Goal: Information Seeking & Learning: Learn about a topic

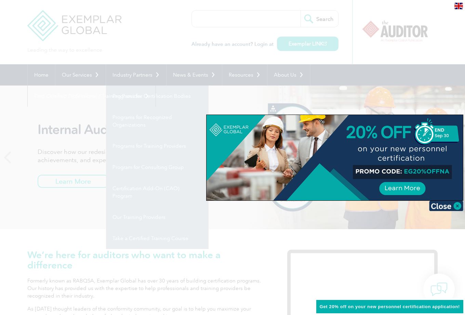
click at [134, 167] on div at bounding box center [232, 157] width 465 height 315
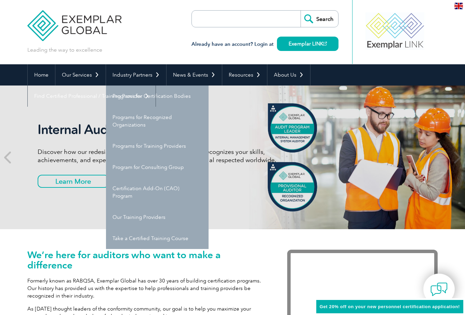
click at [143, 59] on div "Leading the way to excellence Search" at bounding box center [232, 32] width 410 height 64
click at [130, 76] on link "Industry Partners" at bounding box center [136, 74] width 60 height 21
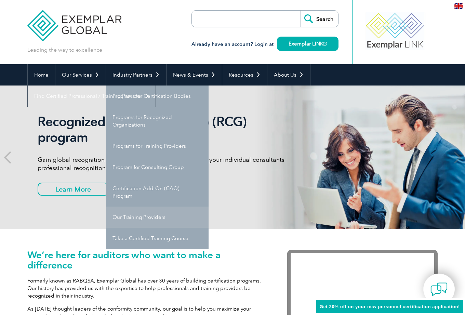
click at [129, 218] on link "Our Training Providers" at bounding box center [157, 217] width 103 height 21
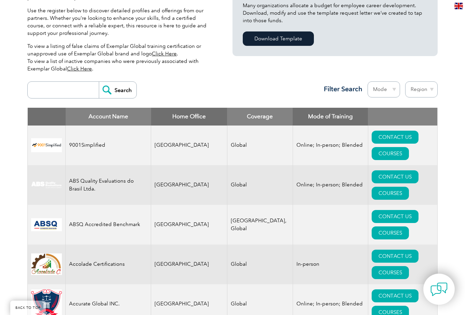
scroll to position [193, 0]
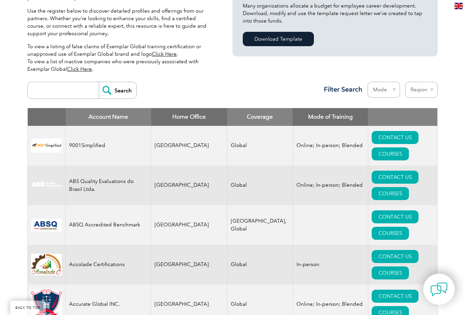
click at [394, 89] on select "Mode Online In-person Blended" at bounding box center [384, 90] width 32 height 16
select select "In-person"
click at [368, 82] on select "Mode Online In-person Blended" at bounding box center [384, 90] width 32 height 16
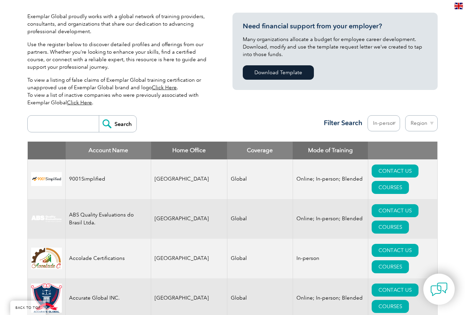
scroll to position [159, 0]
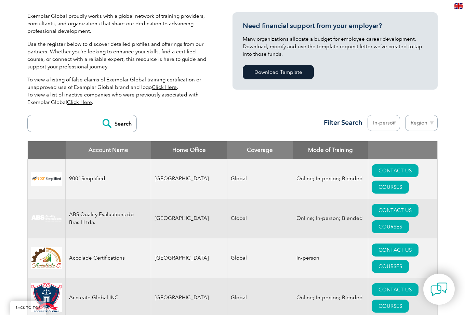
click at [427, 122] on select "Region Australia Bahrain Bangladesh Brazil Canada Colombia Dominican Republic E…" at bounding box center [421, 123] width 32 height 16
select select "[GEOGRAPHIC_DATA]"
click at [405, 115] on select "Region Australia Bahrain Bangladesh Brazil Canada Colombia Dominican Republic E…" at bounding box center [421, 123] width 32 height 16
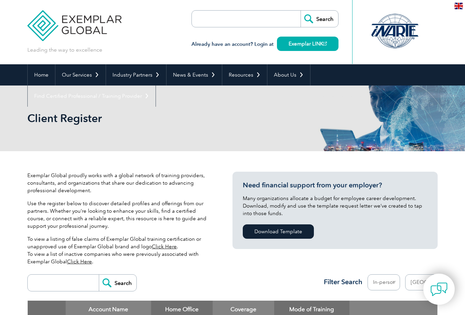
select select "[GEOGRAPHIC_DATA]"
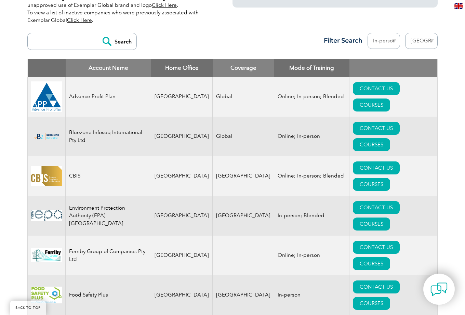
scroll to position [232, 0]
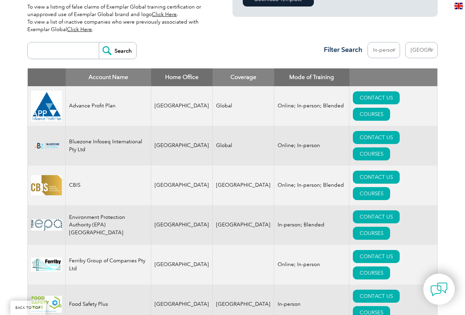
click at [54, 56] on input "search" at bounding box center [65, 50] width 68 height 16
type input "45001"
click at [117, 50] on input "Search" at bounding box center [118, 50] width 38 height 16
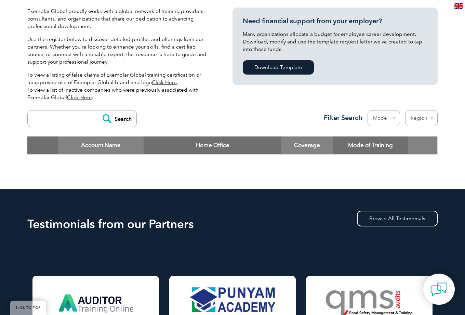
scroll to position [167, 0]
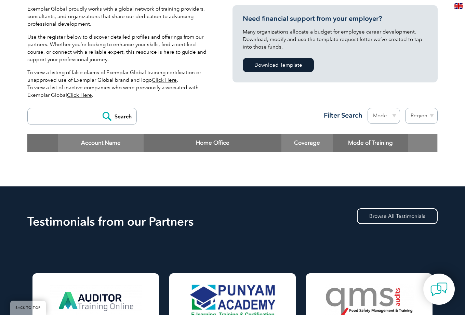
click at [74, 113] on input "search" at bounding box center [65, 116] width 68 height 16
type input "45001"
click at [99, 108] on input "Search" at bounding box center [118, 116] width 38 height 16
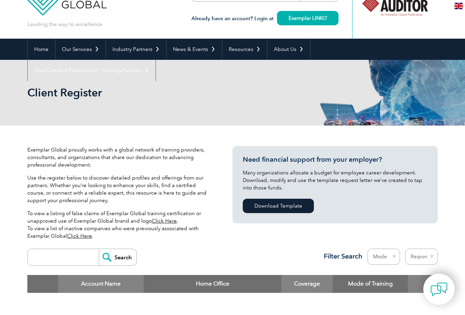
scroll to position [24, 0]
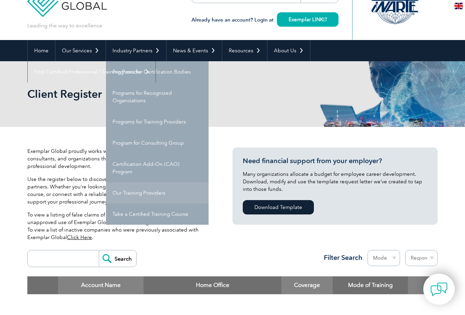
click at [131, 191] on link "Our Training Providers" at bounding box center [157, 192] width 103 height 21
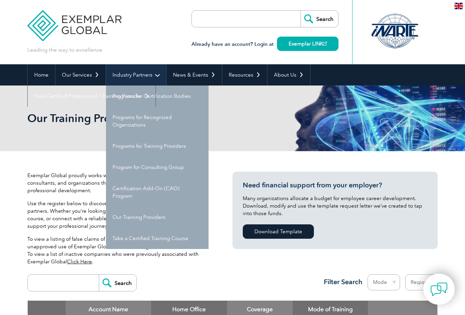
click at [132, 72] on link "Industry Partners" at bounding box center [136, 74] width 60 height 21
click at [129, 77] on link "Industry Partners" at bounding box center [136, 74] width 60 height 21
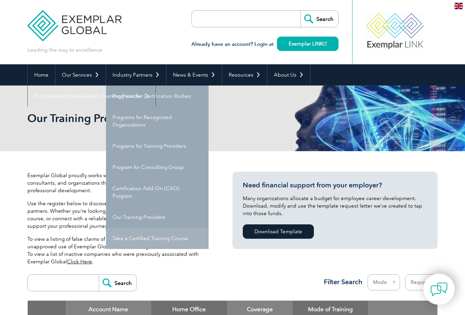
click at [140, 239] on link "Take a Certified Training Course" at bounding box center [157, 238] width 103 height 21
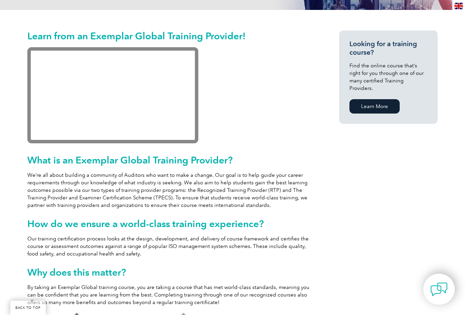
scroll to position [143, 0]
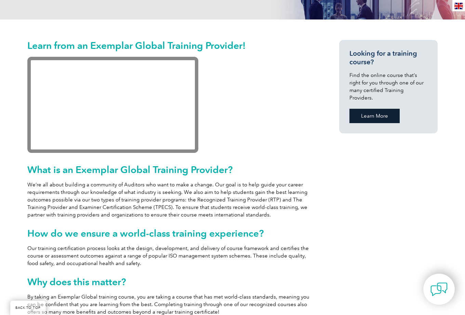
click at [371, 109] on link "Learn More" at bounding box center [375, 116] width 50 height 14
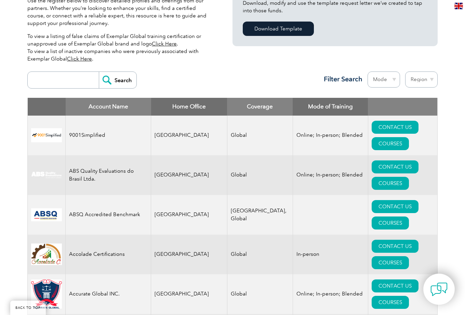
scroll to position [201, 0]
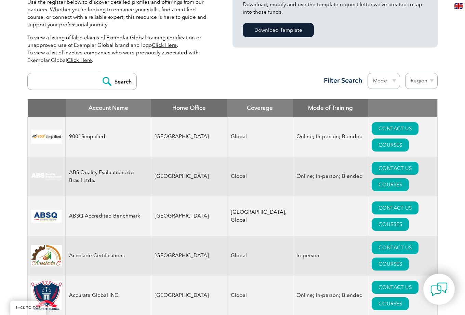
click at [83, 84] on input "search" at bounding box center [65, 81] width 68 height 16
type input "4"
type input "iso45001"
click at [99, 73] on input "Search" at bounding box center [118, 81] width 38 height 16
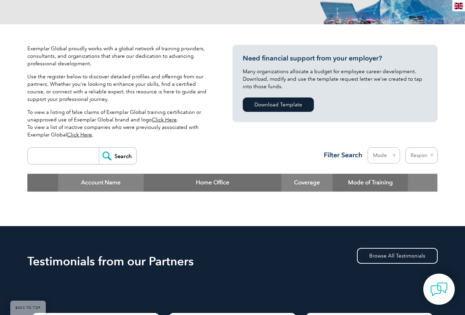
scroll to position [124, 0]
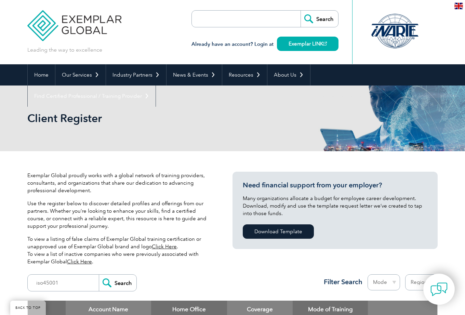
scroll to position [201, 0]
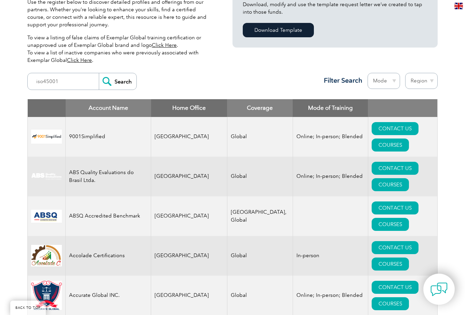
click at [384, 81] on select "Mode Online In-person Blended" at bounding box center [384, 81] width 32 height 16
select select "In-person"
click at [368, 73] on select "Mode Online In-person Blended" at bounding box center [384, 81] width 32 height 16
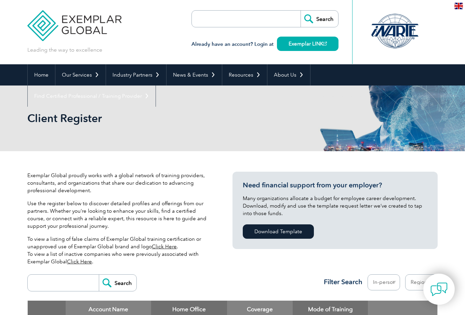
click at [414, 282] on select "Region [GEOGRAPHIC_DATA] [GEOGRAPHIC_DATA] [GEOGRAPHIC_DATA] [GEOGRAPHIC_DATA] …" at bounding box center [421, 282] width 32 height 16
select select "[GEOGRAPHIC_DATA]"
click at [405, 274] on select "Region Australia Bahrain Bangladesh Brazil Canada Colombia Dominican Republic E…" at bounding box center [421, 282] width 32 height 16
select select "[GEOGRAPHIC_DATA]"
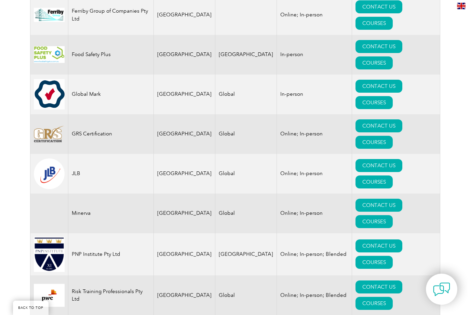
scroll to position [483, 0]
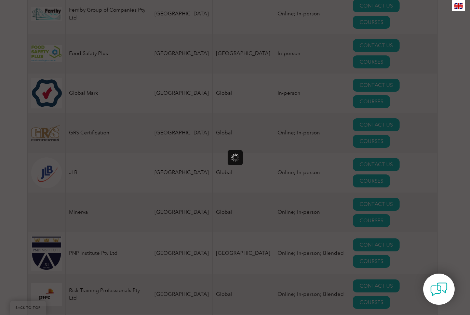
scroll to position [0, 0]
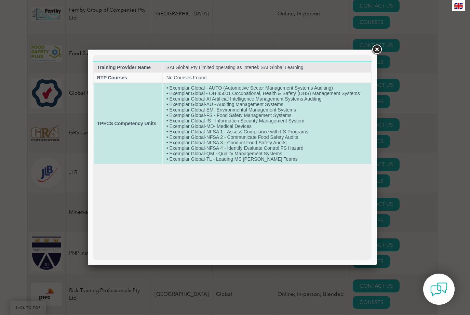
click at [266, 105] on td "• Exemplar Global - AUTO (Automotive Sector Management Systems Auditing) • Exem…" at bounding box center [267, 123] width 208 height 81
